Goal: Task Accomplishment & Management: Manage account settings

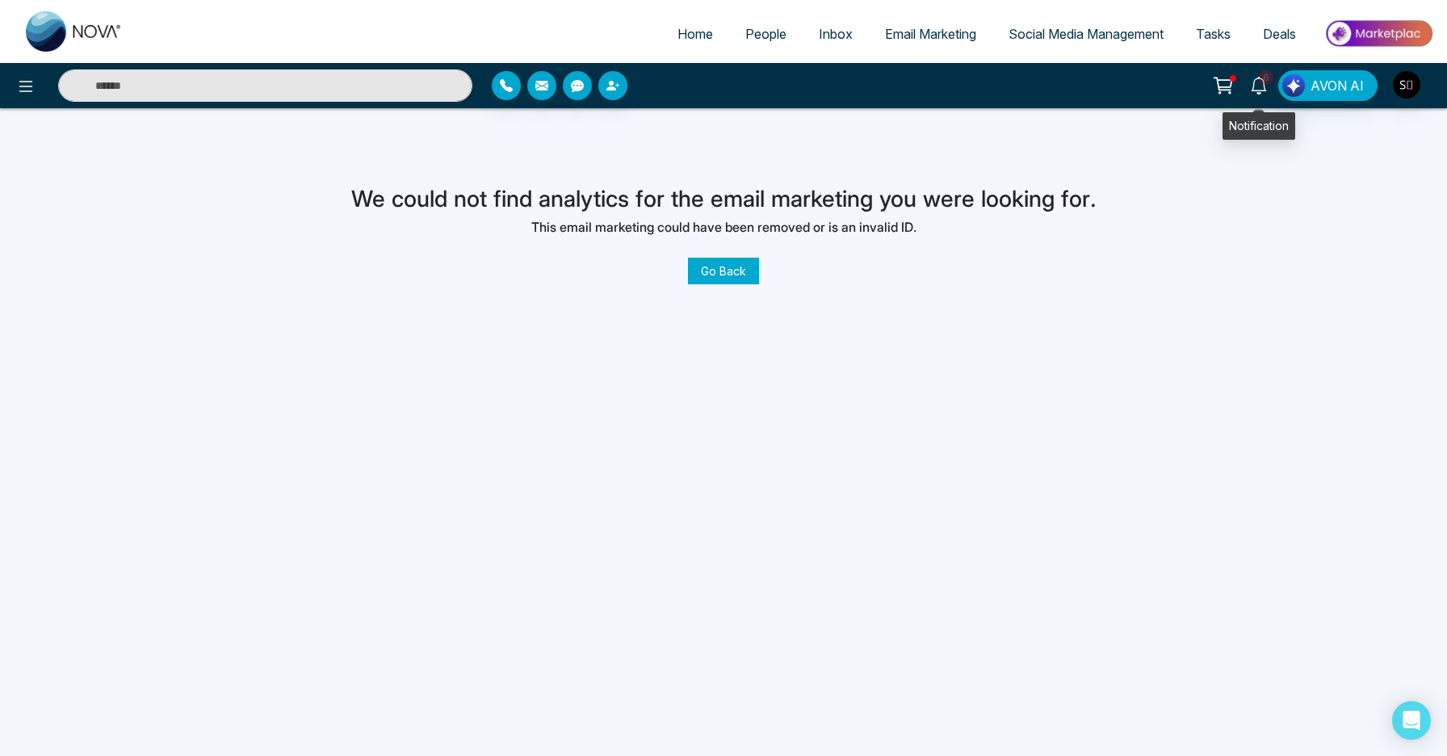
click at [1260, 88] on icon at bounding box center [1259, 86] width 18 height 18
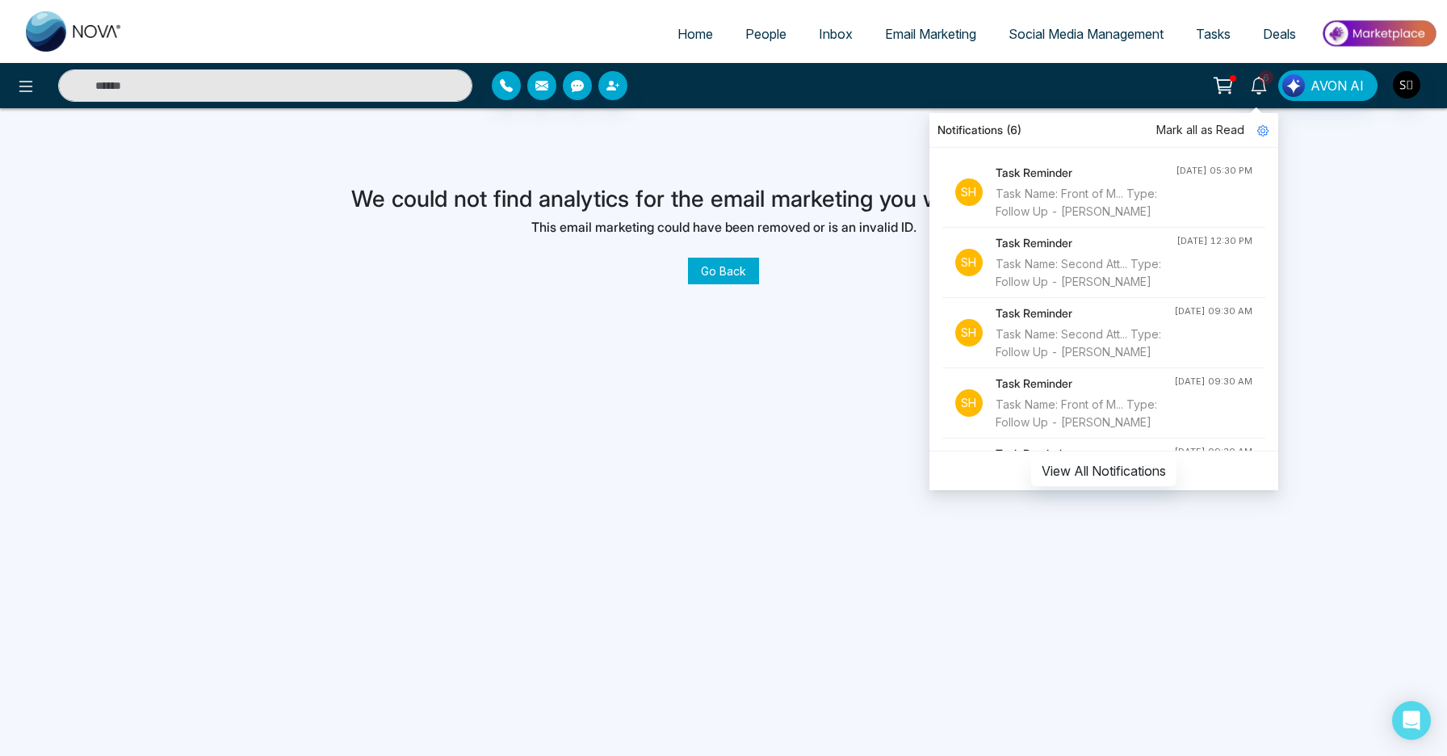
click at [824, 500] on div "Home People Inbox Email Marketing Social Media Management Tasks Deals 6 Notific…" at bounding box center [723, 378] width 1447 height 756
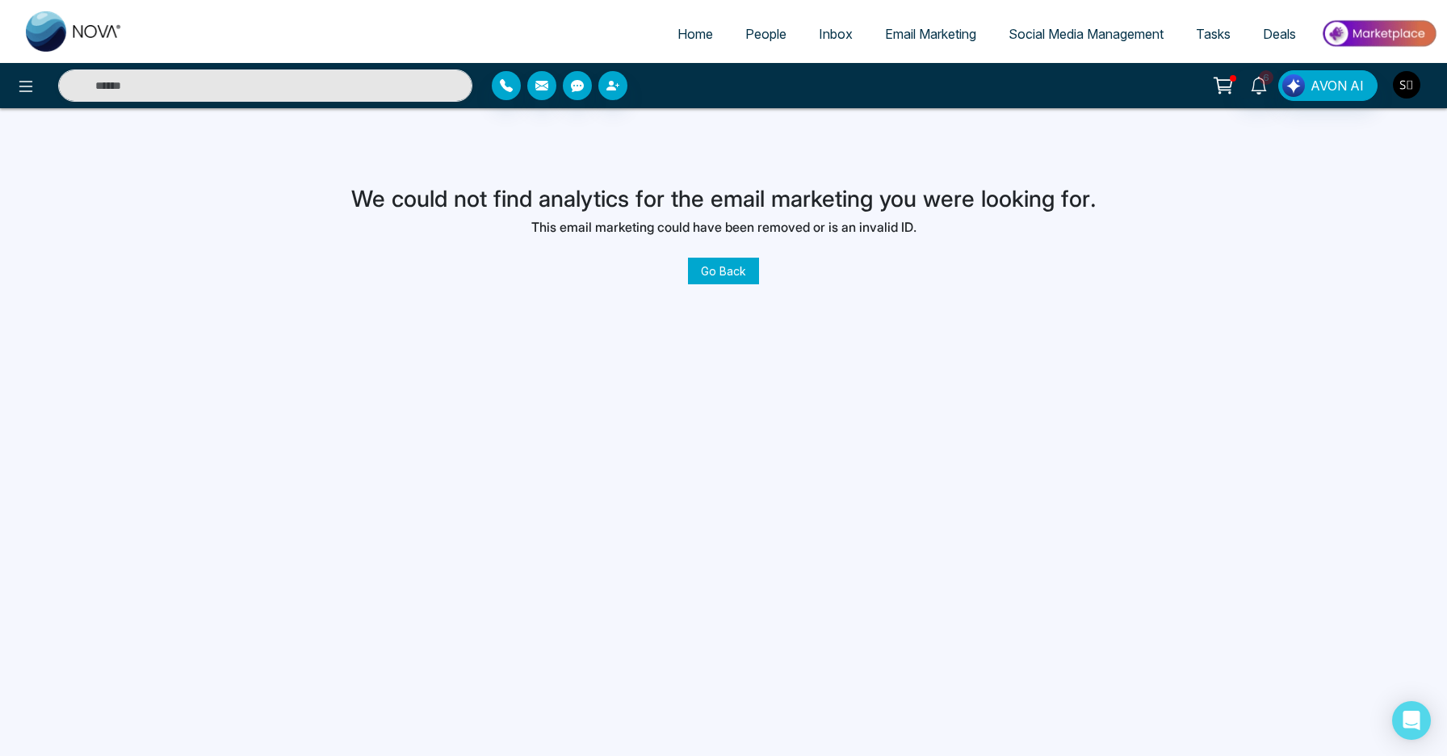
click at [1403, 91] on img "button" at bounding box center [1406, 84] width 27 height 27
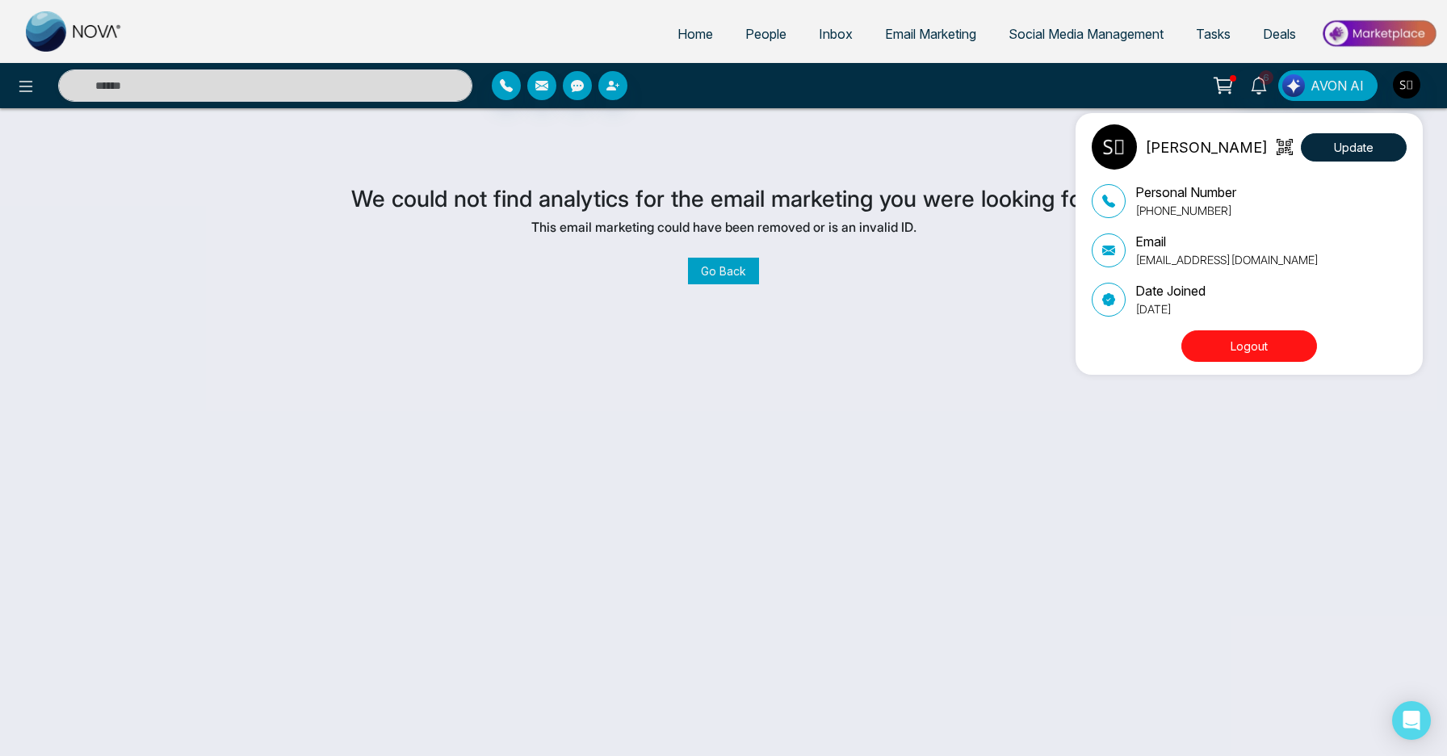
click at [1252, 350] on button "Logout" at bounding box center [1249, 345] width 136 height 31
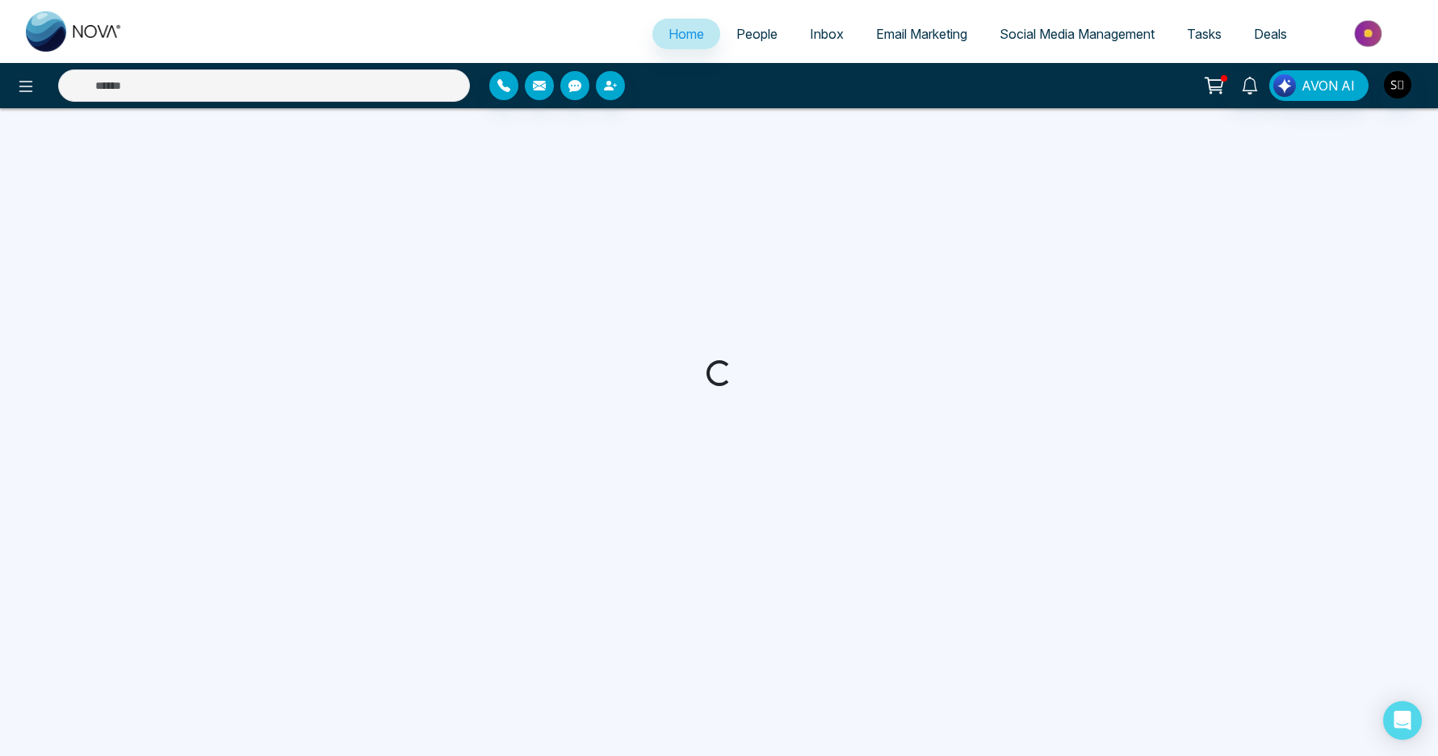
select select "*"
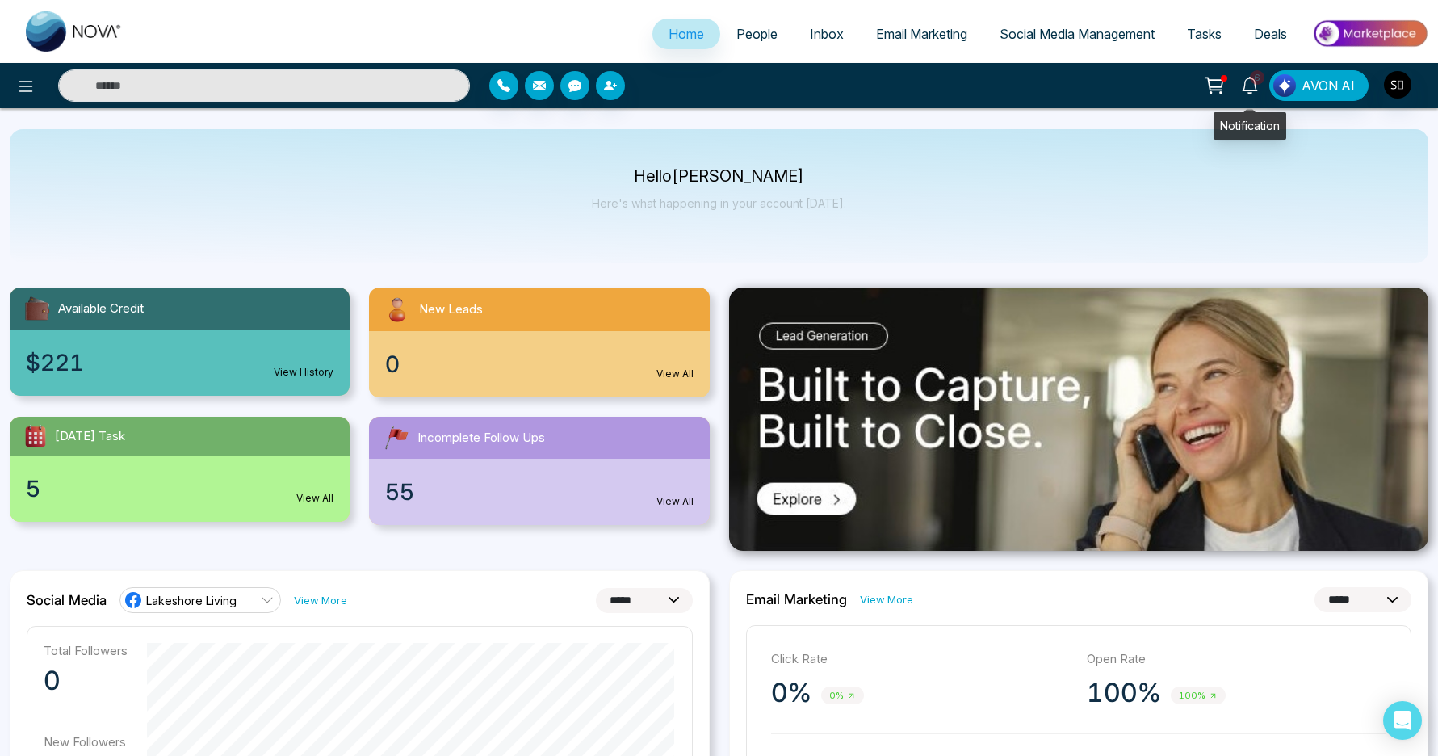
click at [1255, 87] on icon at bounding box center [1250, 86] width 18 height 18
click at [869, 178] on div "Hello Shaurya Kumar Here's what happening in your account today." at bounding box center [719, 196] width 1419 height 134
click at [1398, 76] on img "button" at bounding box center [1397, 84] width 27 height 27
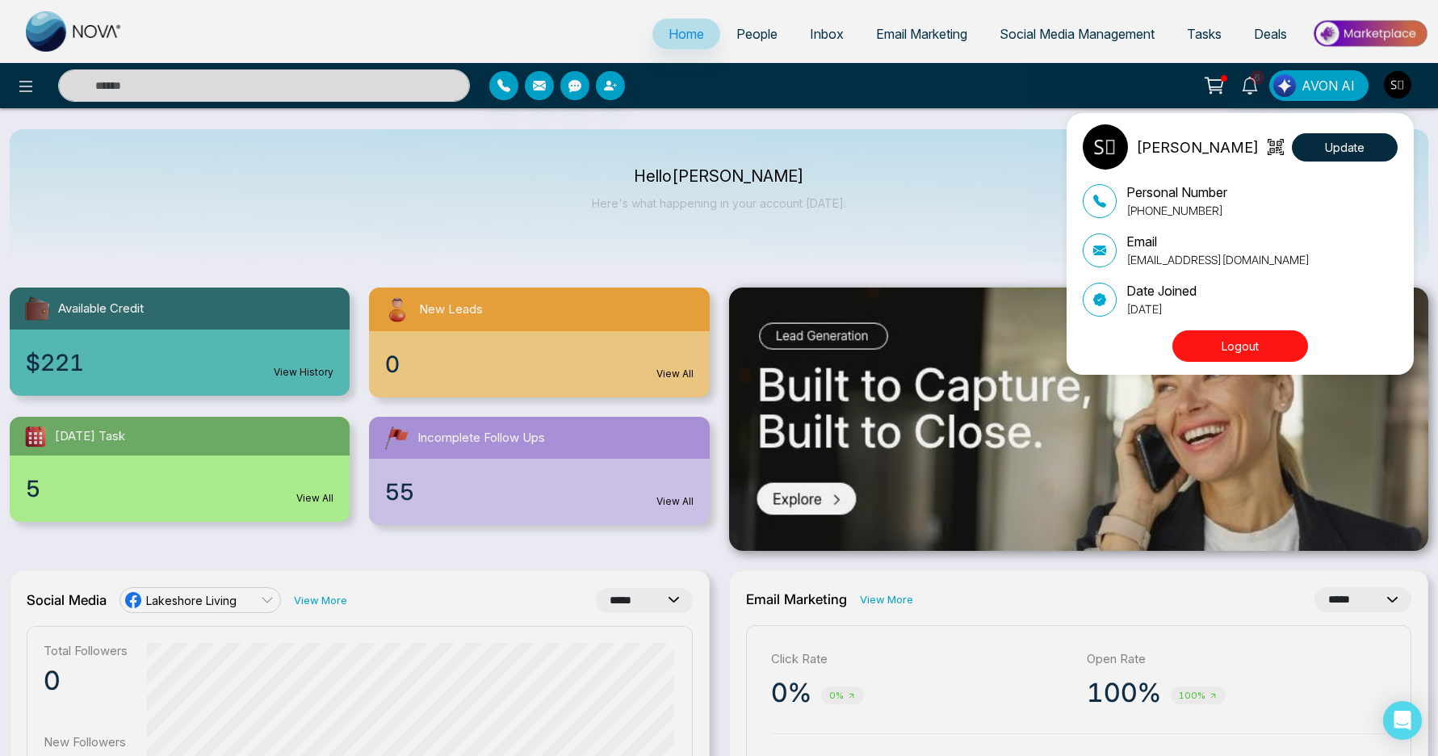
click at [1207, 344] on button "Logout" at bounding box center [1240, 345] width 136 height 31
